Goal: Navigation & Orientation: Find specific page/section

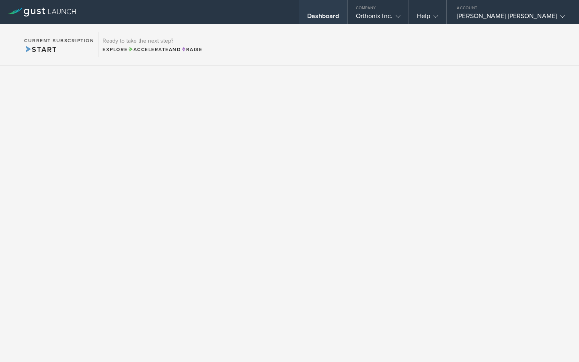
click at [347, 10] on div "Dashboard" at bounding box center [323, 12] width 48 height 24
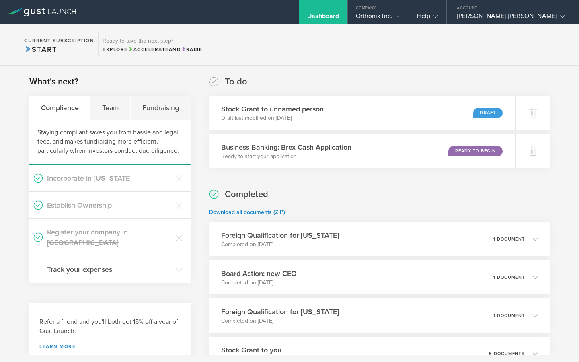
click at [339, 13] on div "Dashboard" at bounding box center [323, 18] width 32 height 12
click at [531, 16] on div "[PERSON_NAME] [PERSON_NAME]" at bounding box center [511, 18] width 108 height 12
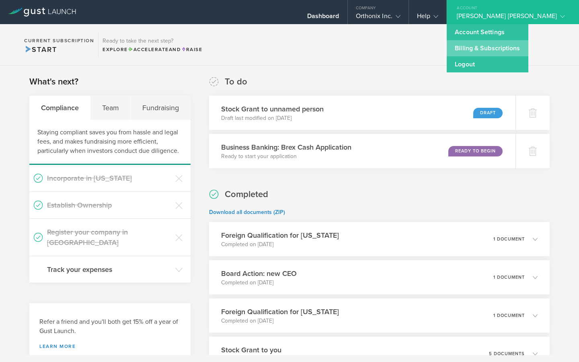
click at [523, 48] on link "Billing & Subscriptions" at bounding box center [487, 48] width 81 height 16
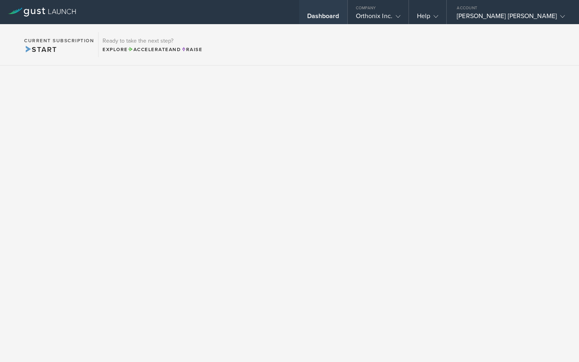
click at [347, 11] on div "Dashboard" at bounding box center [323, 12] width 48 height 24
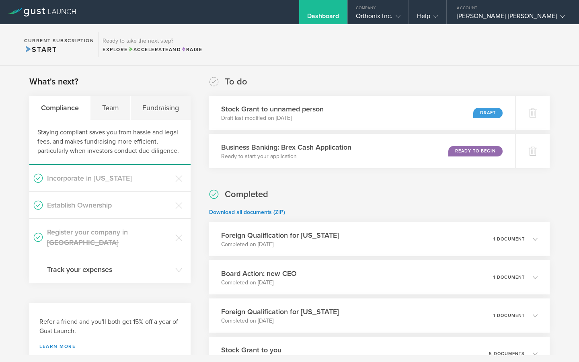
click at [339, 18] on div "Dashboard" at bounding box center [323, 18] width 32 height 12
click at [110, 113] on div "Team" at bounding box center [110, 108] width 40 height 24
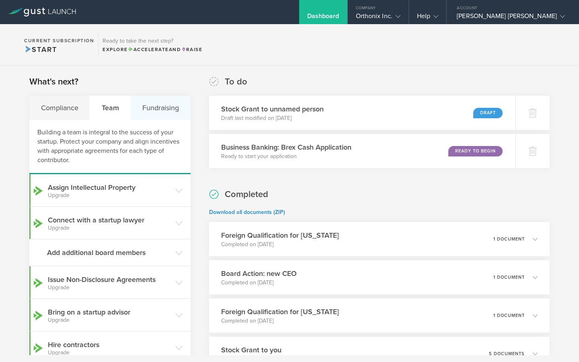
click at [177, 109] on div "Fundraising" at bounding box center [161, 108] width 60 height 24
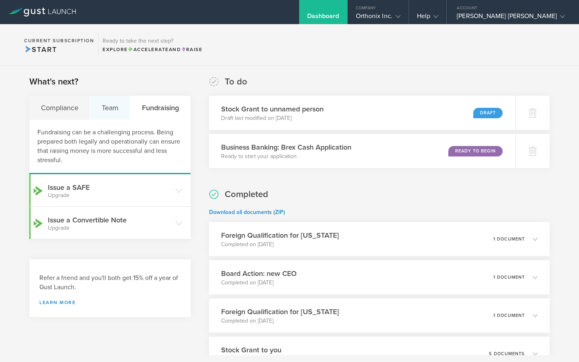
click at [123, 105] on div "Team" at bounding box center [110, 108] width 40 height 24
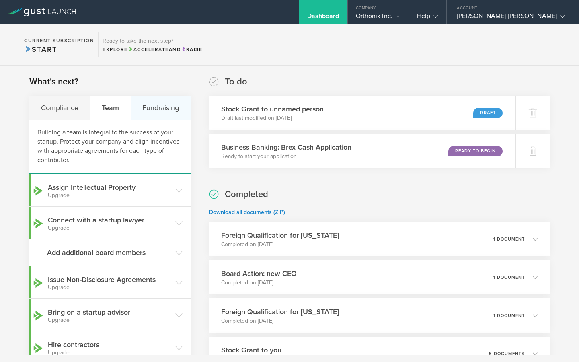
click at [162, 105] on div "Fundraising" at bounding box center [161, 108] width 60 height 24
